Goal: Task Accomplishment & Management: Manage account settings

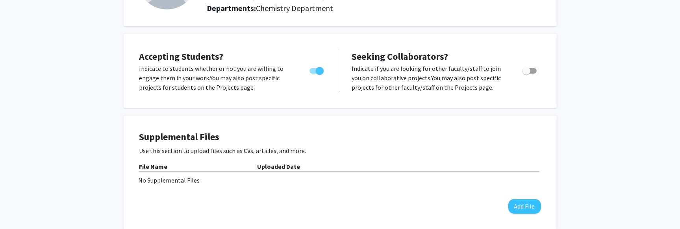
scroll to position [118, 0]
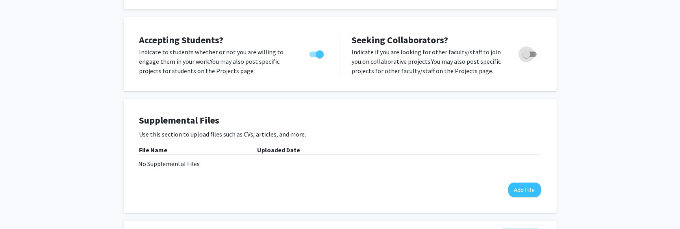
click at [535, 53] on span "Toggle" at bounding box center [530, 55] width 14 height 6
click at [527, 57] on input "Toggle" at bounding box center [526, 57] width 0 height 0
checkbox input "true"
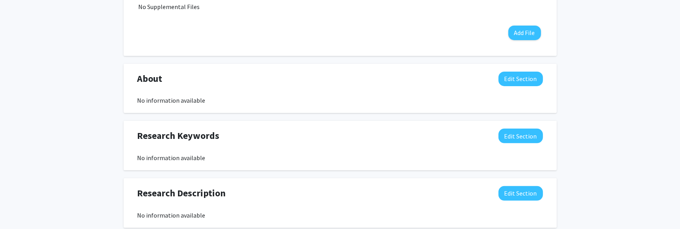
scroll to position [276, 0]
click at [512, 76] on button "Edit Section" at bounding box center [521, 78] width 45 height 15
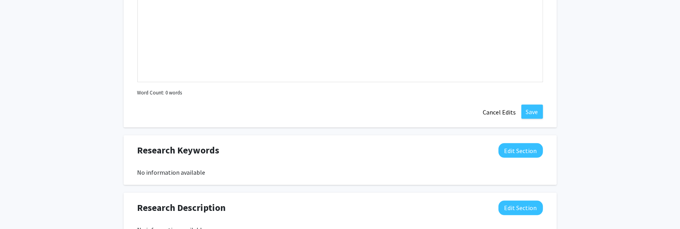
scroll to position [433, 0]
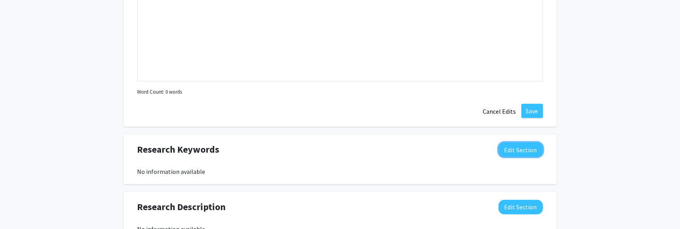
click at [524, 147] on button "Edit Section" at bounding box center [521, 150] width 45 height 15
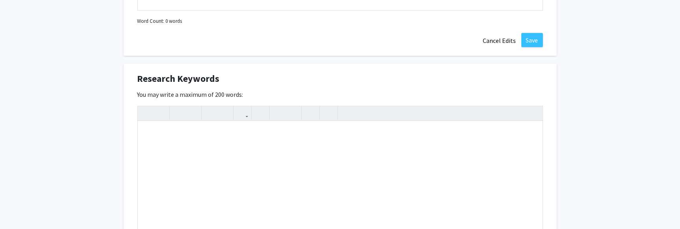
scroll to position [512, 0]
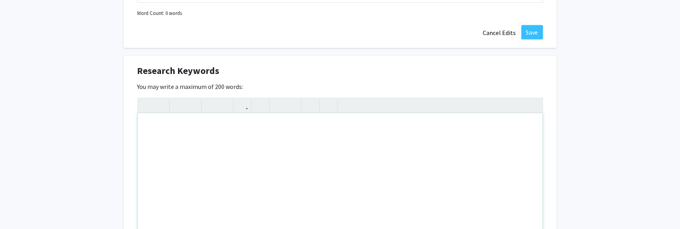
click at [150, 125] on div "Note to users with screen readers: Please deactivate our accessibility plugin f…" at bounding box center [340, 172] width 405 height 118
click at [291, 124] on div "Undergraduate and graduate research opportunities in" at bounding box center [340, 172] width 405 height 118
click at [290, 125] on div "Undergraduate and graduate research opportunities in" at bounding box center [340, 172] width 405 height 118
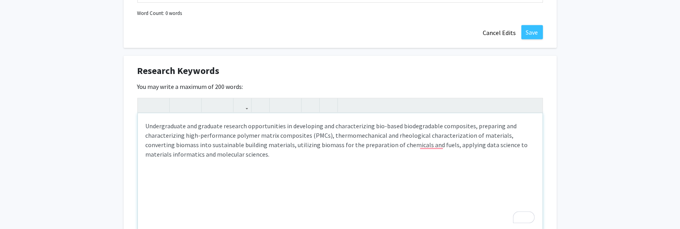
type textarea "<p>Undergraduate and graduate research opportunities in developing and characte…"
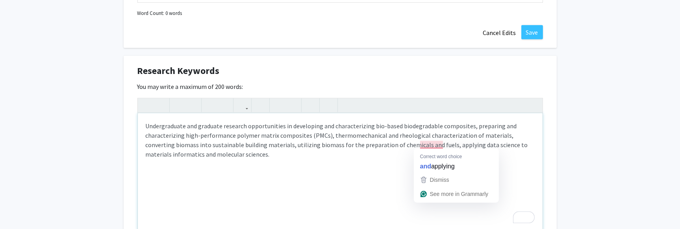
click at [439, 142] on p "Undergraduate and graduate research opportunities in developing and characteriz…" at bounding box center [340, 140] width 389 height 38
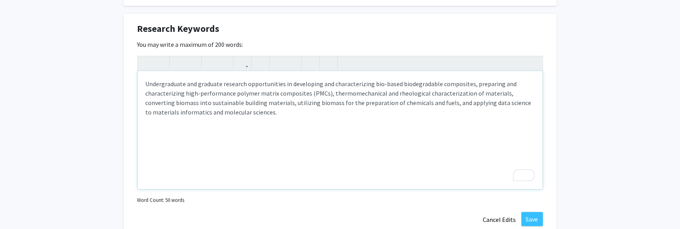
scroll to position [591, 0]
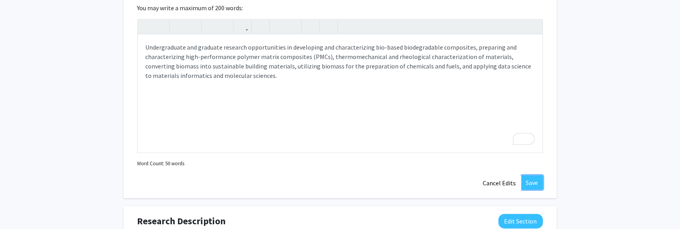
click at [530, 176] on button "Save" at bounding box center [532, 183] width 22 height 14
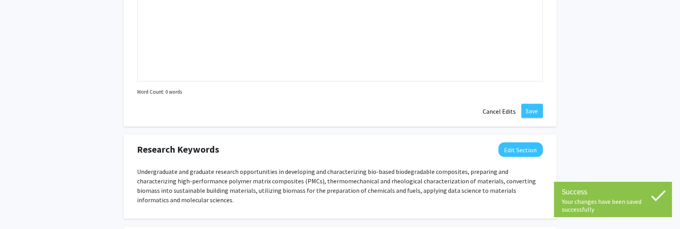
scroll to position [551, 0]
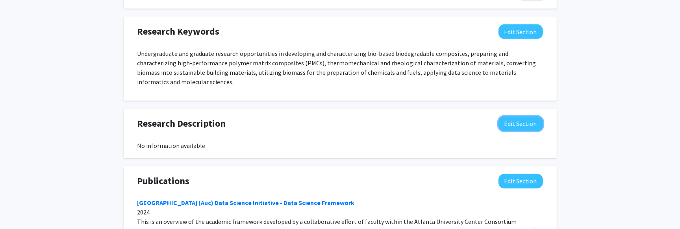
click at [504, 123] on button "Edit Section" at bounding box center [521, 124] width 45 height 15
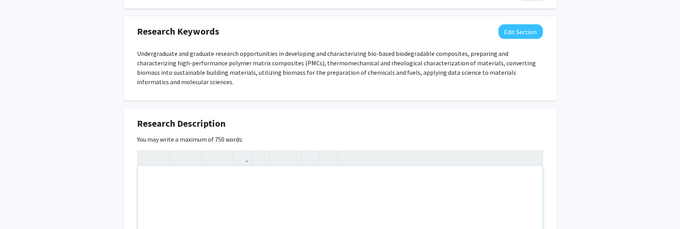
click at [150, 171] on div "Note to users with screen readers: Please deactivate our accessibility plugin f…" at bounding box center [340, 225] width 405 height 118
paste div "To enrich screen reader interactions, please activate Accessibility in Grammarl…"
type textarea "<p>developing and characterizing bio-based biodegradable composites, preparing …"
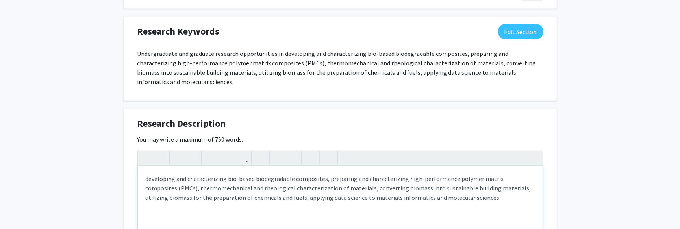
click at [148, 180] on p "developing and characterizing bio-based biodegradable composites, preparing and…" at bounding box center [340, 188] width 389 height 28
click at [147, 180] on p "developing and characterizing bio-based biodegradable composites, preparing and…" at bounding box center [340, 188] width 389 height 28
click at [147, 178] on p "developing and characterizing bio-based biodegradable composites, preparing and…" at bounding box center [340, 188] width 389 height 28
type textarea "<p>Developing and characterizing bio-based biodegradable composites, preparing …"
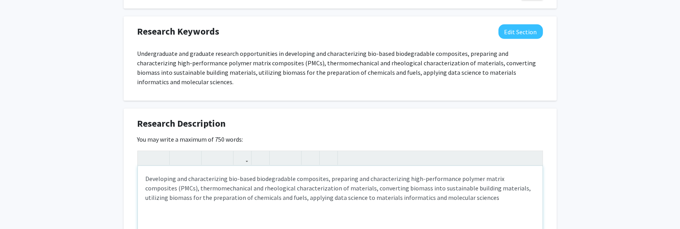
click at [178, 191] on p "Developing and characterizing bio-based biodegradable composites, preparing and…" at bounding box center [340, 188] width 389 height 28
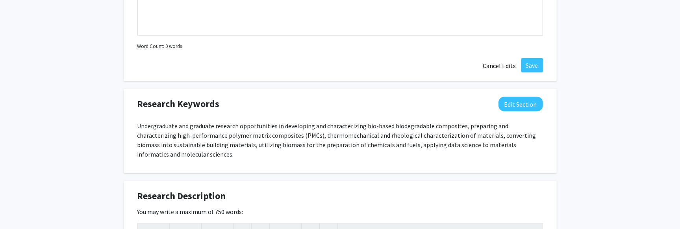
scroll to position [512, 0]
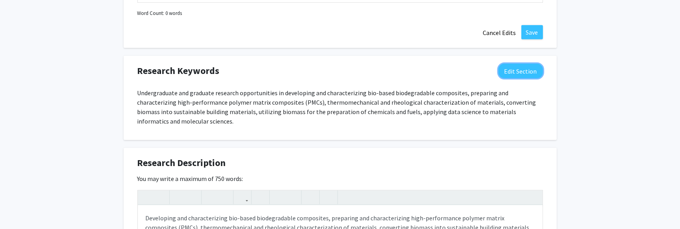
click at [503, 71] on button "Edit Section" at bounding box center [521, 71] width 45 height 15
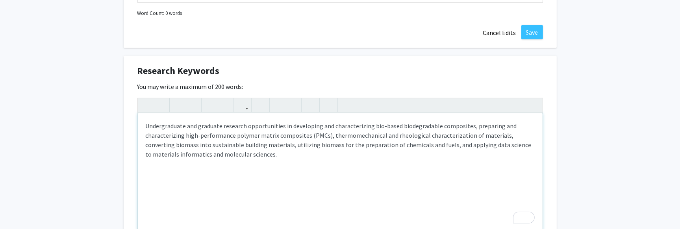
click at [282, 124] on p "Undergraduate and graduate research opportunities in developing and characteriz…" at bounding box center [340, 140] width 389 height 38
click at [387, 124] on p "Undergraduate and graduate research opportunities, bio-based biodegradable comp…" at bounding box center [340, 140] width 389 height 38
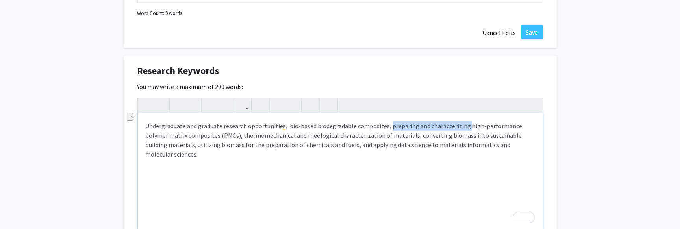
drag, startPoint x: 388, startPoint y: 124, endPoint x: 464, endPoint y: 122, distance: 76.4
click at [464, 122] on p "Undergraduate and graduate research opportunities, bio-based biodegradable comp…" at bounding box center [340, 140] width 389 height 38
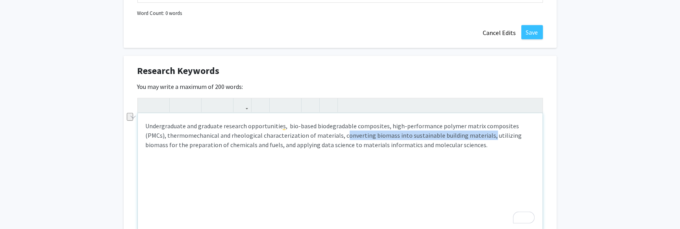
drag, startPoint x: 318, startPoint y: 135, endPoint x: 462, endPoint y: 134, distance: 143.4
click at [462, 134] on p "Undergraduate and graduate research opportunities, bio-based biodegradable comp…" at bounding box center [340, 135] width 389 height 28
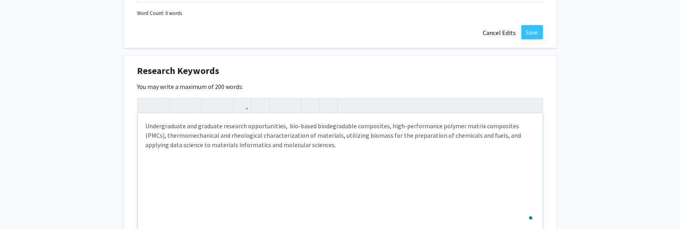
type textarea "<p>Undergraduate and graduate research opportunities,&nbsp; bio-based biodegrad…"
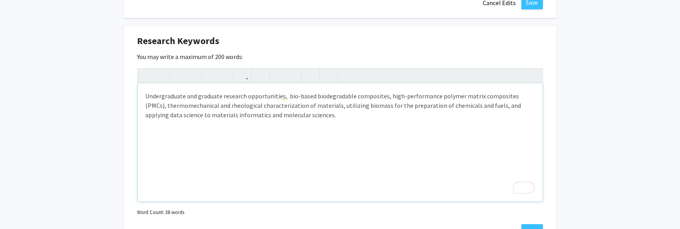
scroll to position [591, 0]
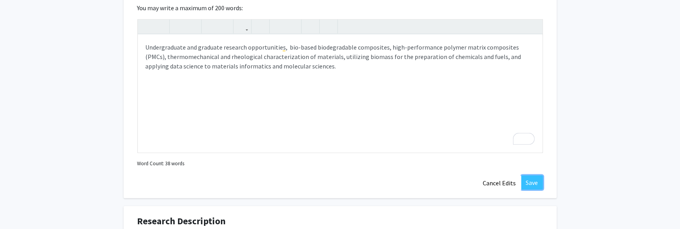
click at [529, 179] on button "Save" at bounding box center [532, 183] width 22 height 14
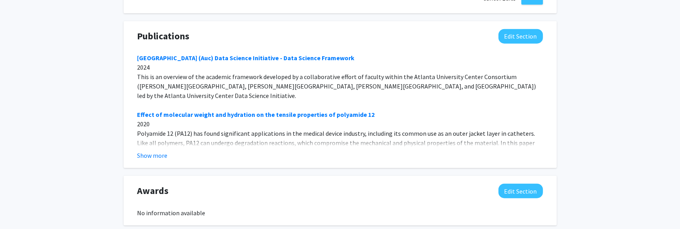
scroll to position [866, 0]
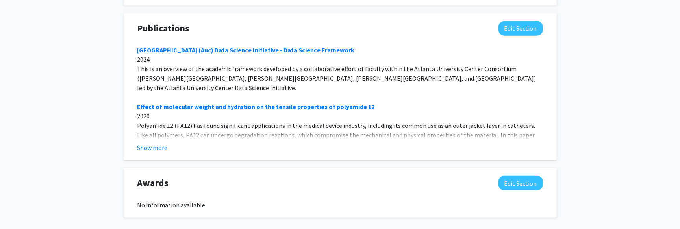
click at [159, 148] on button "Show more" at bounding box center [152, 147] width 30 height 9
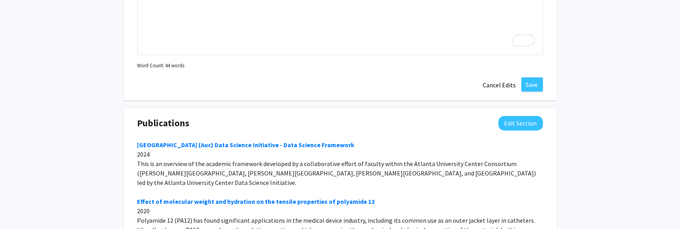
scroll to position [693, 0]
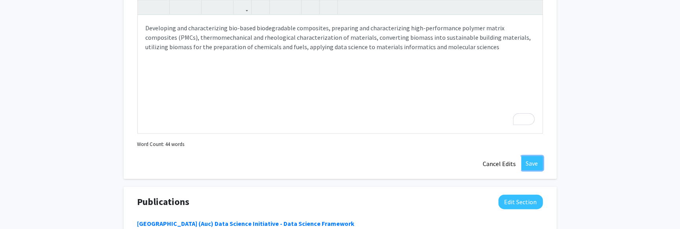
click at [528, 162] on button "Save" at bounding box center [532, 163] width 22 height 14
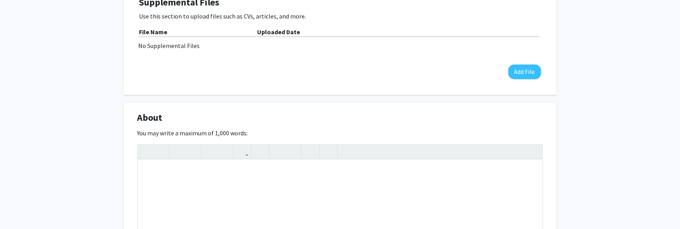
scroll to position [276, 0]
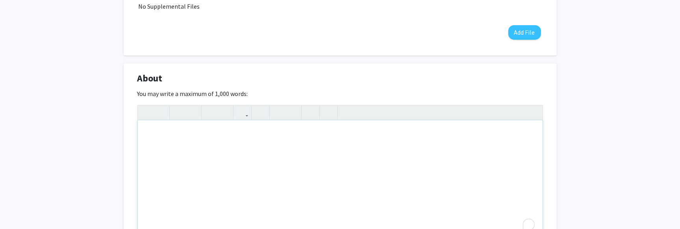
click at [153, 128] on div "To enrich screen reader interactions, please activate Accessibility in Grammarl…" at bounding box center [340, 180] width 405 height 118
paste div "To enrich screen reader interactions, please activate Accessibility in Grammarl…"
type textarea "<p>Dr. Eric A. Mintz received his B.S. in chemistry from Washington State Unive…"
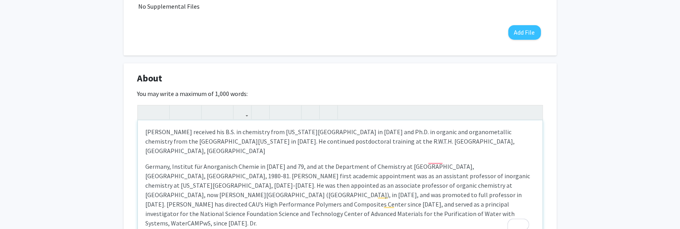
scroll to position [0, 0]
click at [493, 142] on p "Dr. Eric A. Mintz received his B.S. in chemistry from Washington State Universi…" at bounding box center [340, 142] width 389 height 28
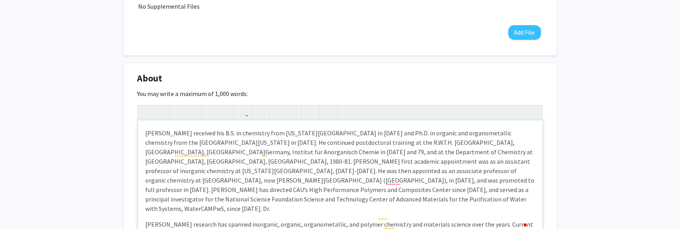
scroll to position [39, 0]
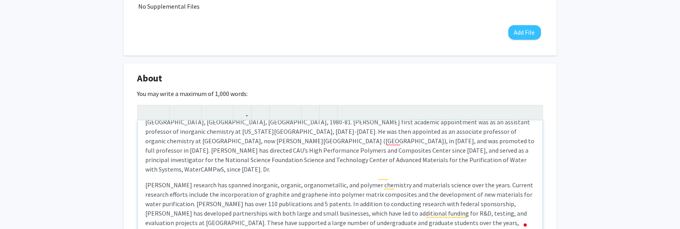
click at [194, 160] on p "Dr. Eric A. Mintz received his B.S. in chemistry from Washington State Universi…" at bounding box center [340, 131] width 389 height 85
type textarea "<p>Dr. Eric A. Mintz received his B.S. in chemistry from Washington State Unive…"
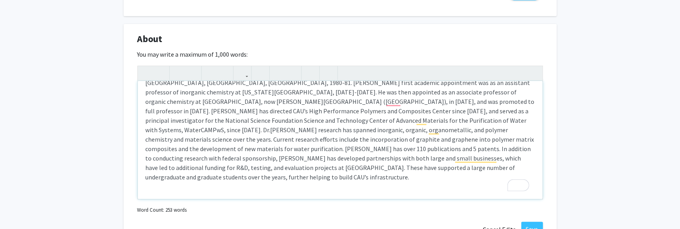
scroll to position [42, 0]
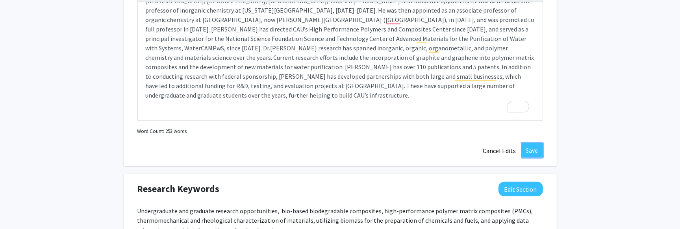
click at [531, 150] on button "Save" at bounding box center [532, 150] width 22 height 14
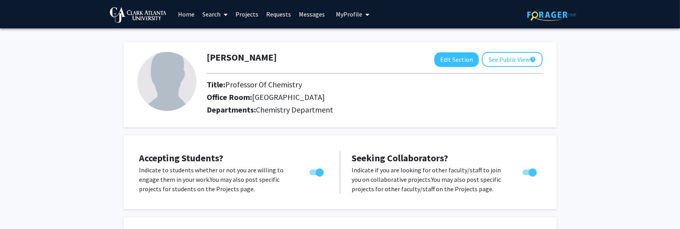
click at [250, 12] on link "Projects" at bounding box center [247, 14] width 31 height 28
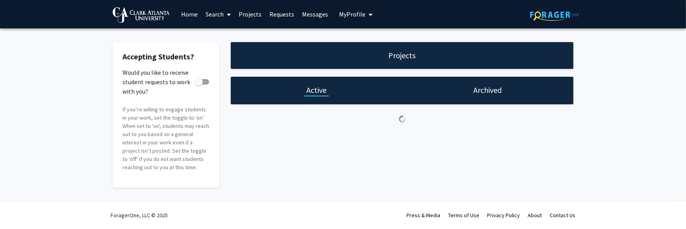
checkbox input "true"
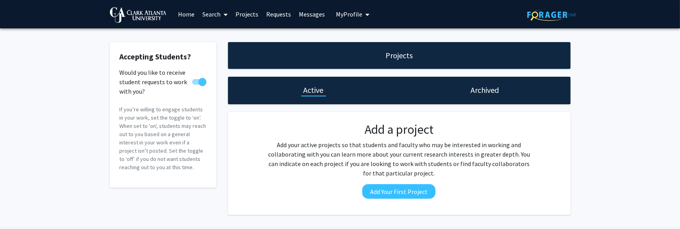
click at [182, 15] on link "Home" at bounding box center [186, 14] width 24 height 28
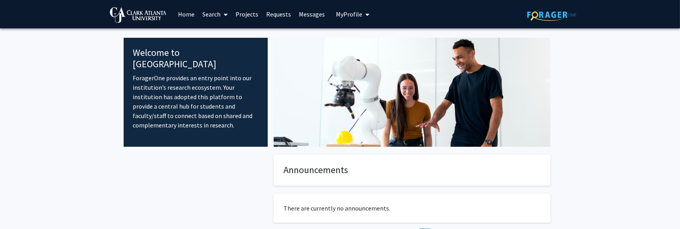
click at [211, 15] on link "Search" at bounding box center [214, 14] width 33 height 28
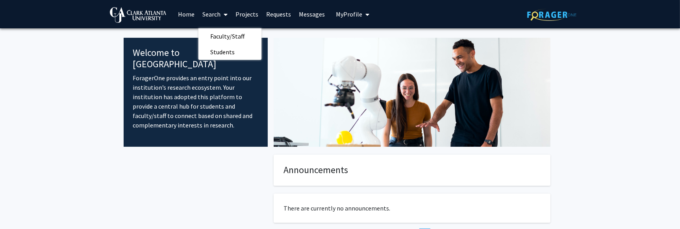
click at [350, 15] on span "My Profile" at bounding box center [349, 14] width 26 height 8
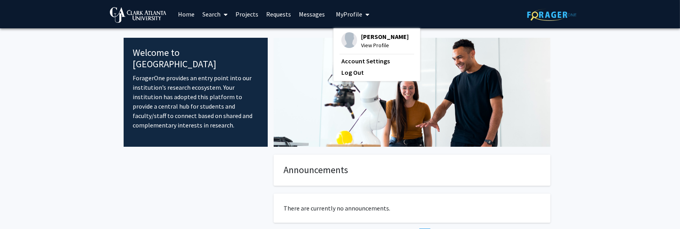
click at [361, 34] on span "Eric Mintz" at bounding box center [385, 36] width 48 height 9
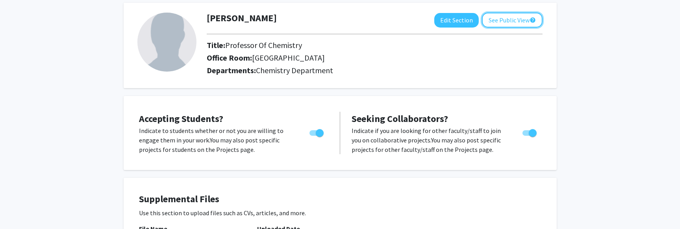
click at [496, 18] on button "See Public View help" at bounding box center [512, 20] width 61 height 15
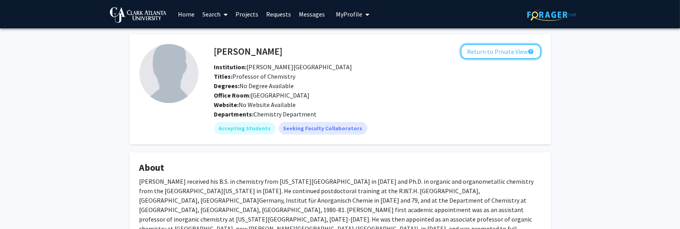
click at [482, 51] on button "Return to Private View help" at bounding box center [501, 51] width 80 height 15
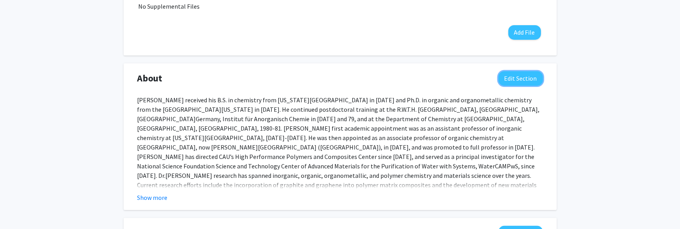
click at [514, 77] on button "Edit Section" at bounding box center [521, 78] width 45 height 15
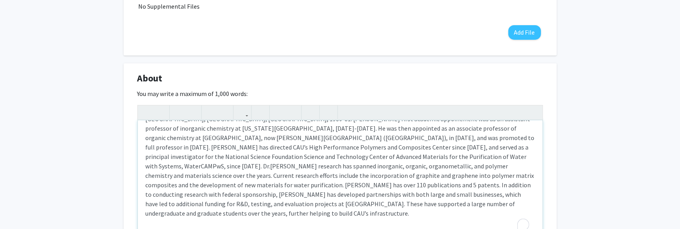
scroll to position [43, 0]
click at [334, 174] on span "Mintz’s research has spanned inorganic, organic, organometallic, and polymer ch…" at bounding box center [340, 189] width 389 height 55
type textarea "<p>Dr. Eric A. Mintz received his B.S. in chemistry from Washington State Unive…"
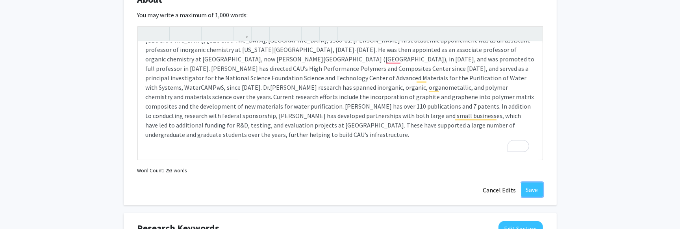
click at [524, 187] on button "Save" at bounding box center [532, 190] width 22 height 14
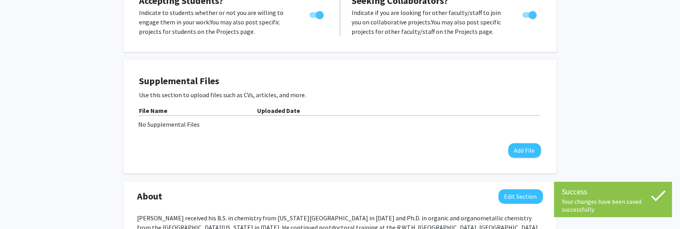
scroll to position [0, 0]
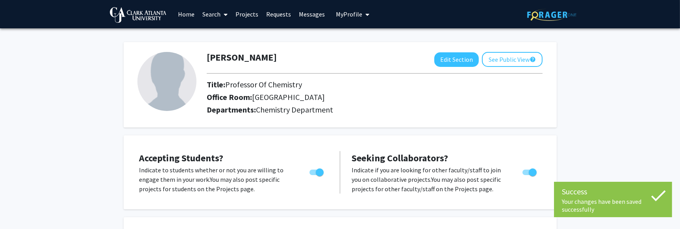
click at [365, 16] on icon "My profile dropdown to access profile and logout" at bounding box center [367, 14] width 4 height 6
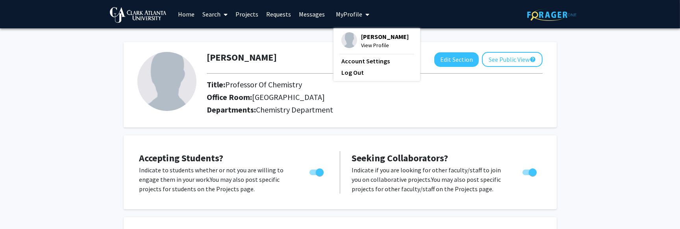
click at [353, 70] on link "Log Out" at bounding box center [376, 72] width 71 height 9
